Goal: Navigation & Orientation: Find specific page/section

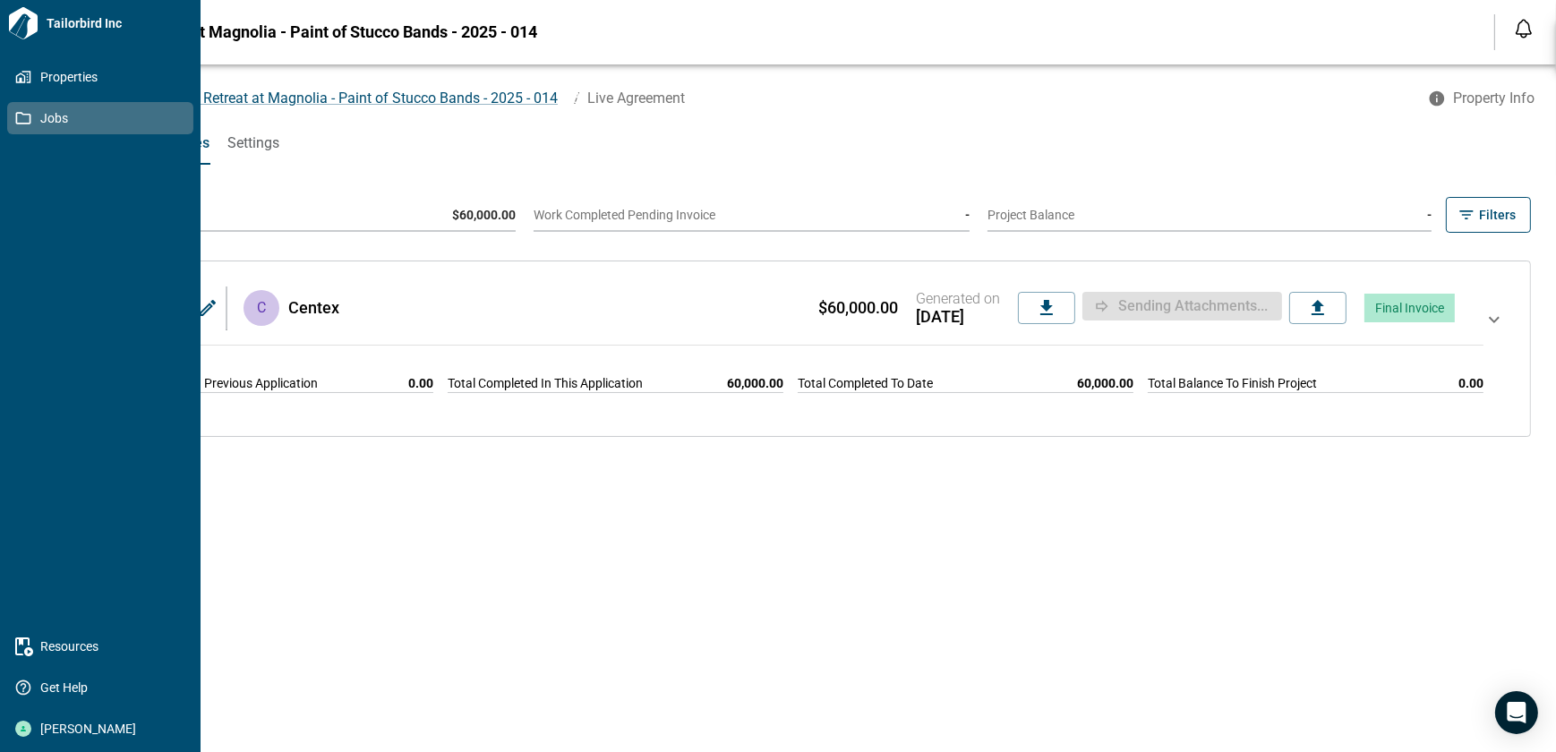
drag, startPoint x: 0, startPoint y: 0, endPoint x: 30, endPoint y: 116, distance: 120.1
click at [31, 116] on span "Jobs" at bounding box center [103, 118] width 145 height 18
